Goal: Find specific page/section: Find specific page/section

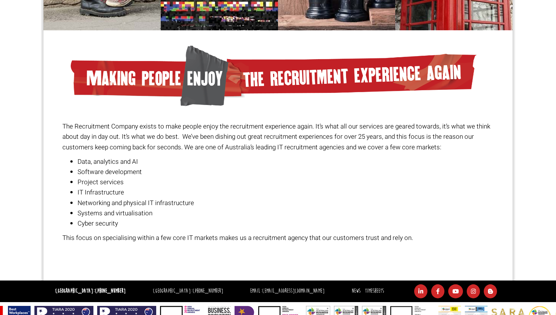
scroll to position [528, 0]
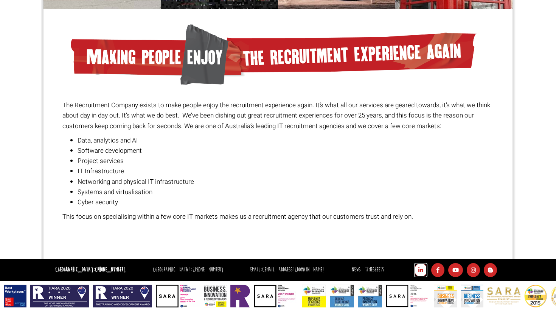
click at [420, 271] on icon at bounding box center [421, 270] width 13 height 14
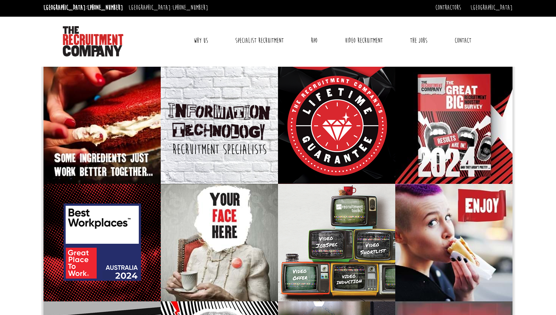
scroll to position [0, 0]
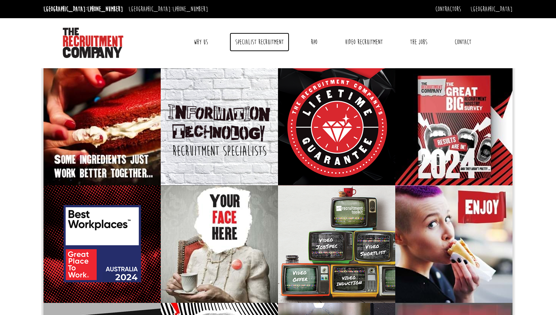
click at [257, 39] on link "Specialist Recruitment" at bounding box center [260, 42] width 60 height 19
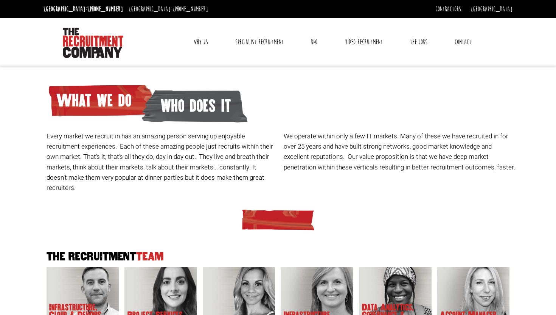
click at [450, 47] on link "Contact" at bounding box center [463, 42] width 28 height 19
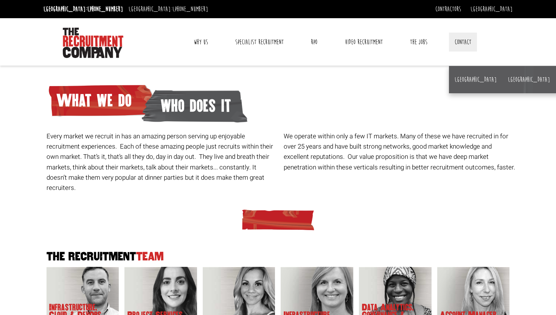
click at [182, 39] on ul "Why Us Reviews Awards Why contract through us? News & Blog Specialist Recruitme…" at bounding box center [332, 42] width 321 height 19
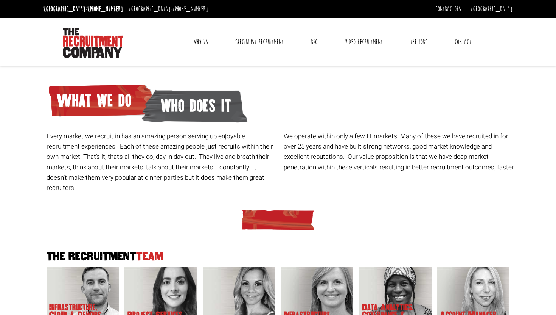
click at [203, 44] on link "Why Us" at bounding box center [201, 42] width 26 height 19
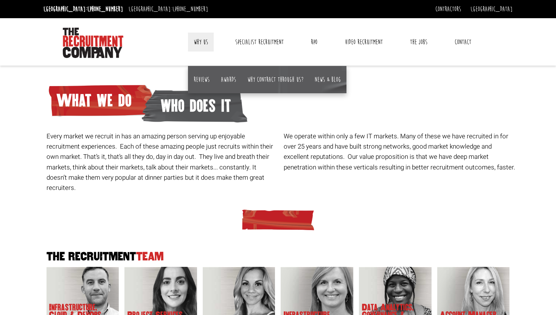
click at [419, 119] on div "Every market we recruit in has an amazing person serving up enjoyable recruitme…" at bounding box center [281, 135] width 475 height 124
